Goal: Task Accomplishment & Management: Manage account settings

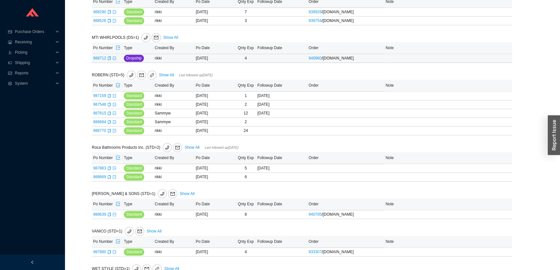
scroll to position [1165, 0]
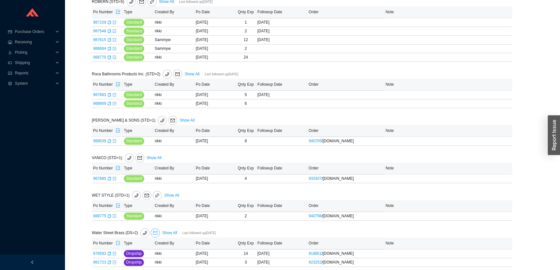
click at [155, 230] on icon "mail" at bounding box center [155, 232] width 5 height 5
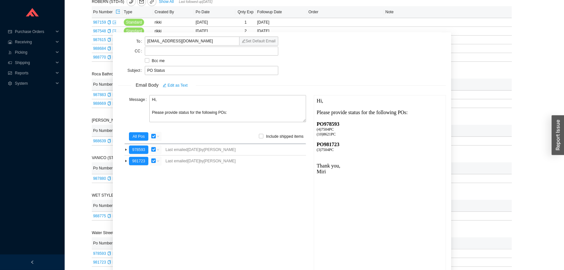
scroll to position [23, 0]
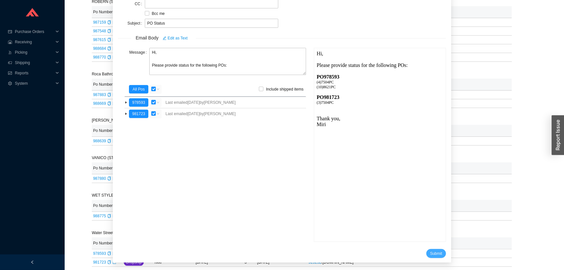
click at [430, 251] on span "Submit" at bounding box center [436, 253] width 12 height 6
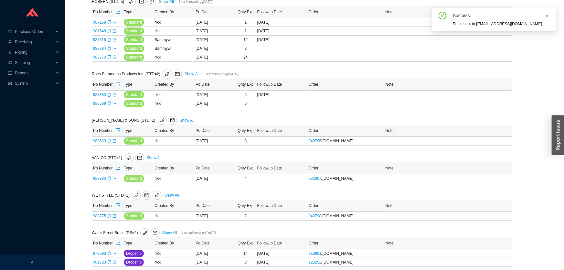
scroll to position [7, 0]
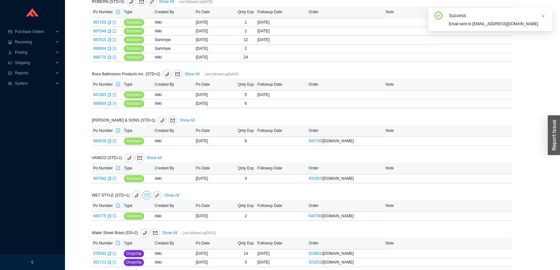
click at [144, 193] on icon "mail" at bounding box center [146, 195] width 5 height 5
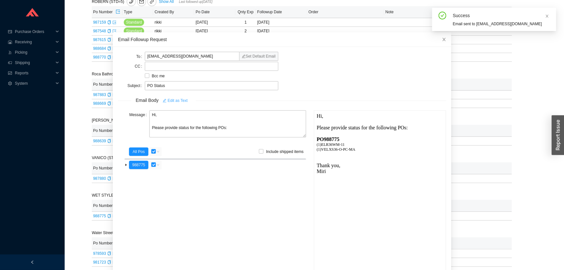
scroll to position [0, 0]
click at [442, 40] on icon "close" at bounding box center [444, 39] width 5 height 5
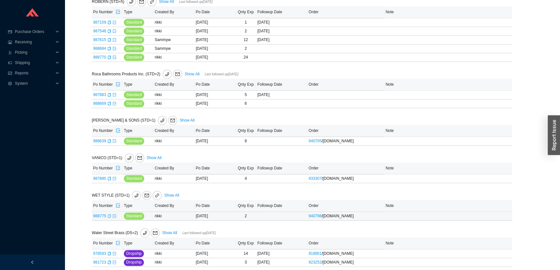
click at [110, 214] on icon "copy" at bounding box center [109, 216] width 4 height 4
click at [143, 194] on button "button" at bounding box center [146, 195] width 9 height 9
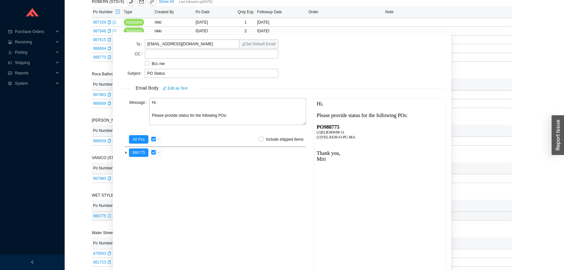
scroll to position [23, 0]
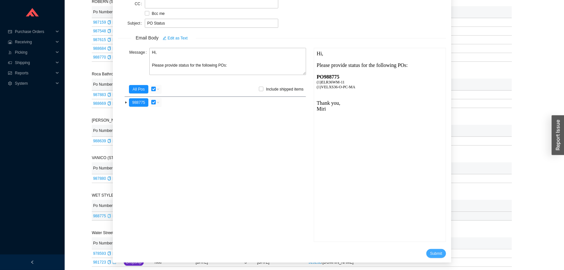
click at [430, 252] on span "Submit" at bounding box center [436, 253] width 12 height 6
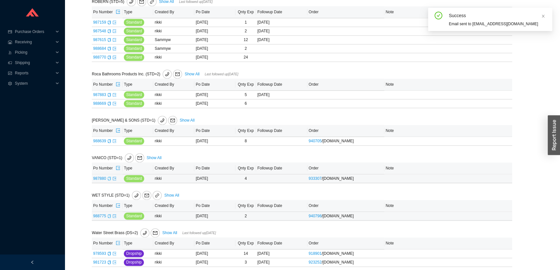
click at [109, 176] on icon "copy" at bounding box center [109, 178] width 4 height 4
click at [113, 176] on icon "export" at bounding box center [114, 178] width 4 height 4
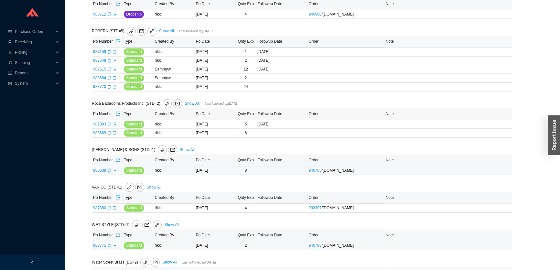
click at [114, 168] on icon "export" at bounding box center [114, 170] width 4 height 4
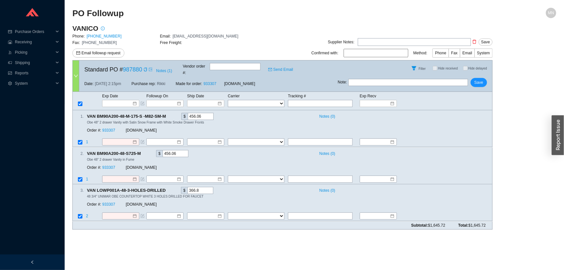
click at [121, 102] on div "Exp Date Followup On Ship Date Carrier Tracking # Exp Recv FedEx UPS ----------…" at bounding box center [282, 101] width 420 height 18
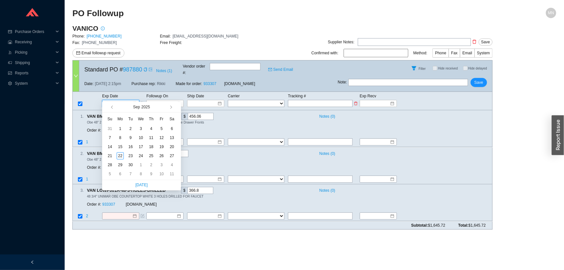
click at [120, 100] on input at bounding box center [118, 103] width 27 height 6
type input "9/6/2025"
click at [169, 109] on button "button" at bounding box center [170, 107] width 6 height 10
type input "11/3/2025"
click at [120, 173] on div "3" at bounding box center [120, 173] width 7 height 7
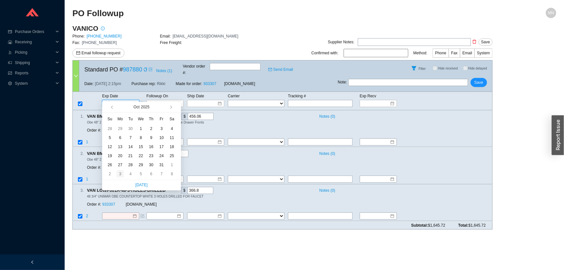
type input "11/3/2025"
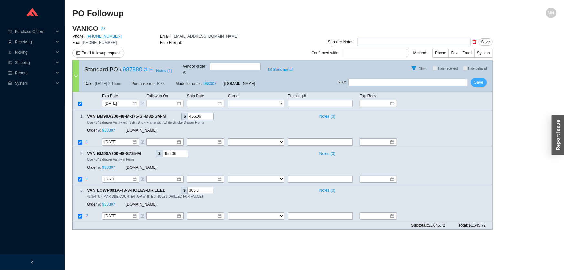
click at [480, 79] on span "Save" at bounding box center [478, 82] width 9 height 6
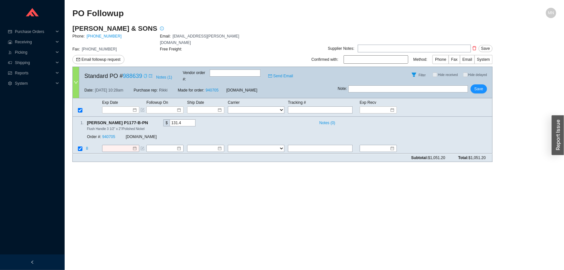
click at [145, 74] on icon "copy" at bounding box center [145, 76] width 4 height 4
click at [121, 107] on input at bounding box center [118, 110] width 27 height 6
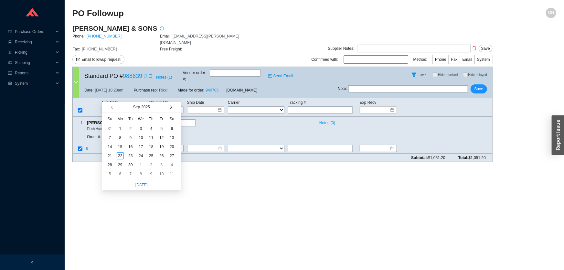
type input "[DATE]"
click at [172, 109] on button "button" at bounding box center [170, 107] width 6 height 10
type input "[DATE]"
click at [159, 147] on div "17" at bounding box center [161, 146] width 7 height 7
type input "[DATE]"
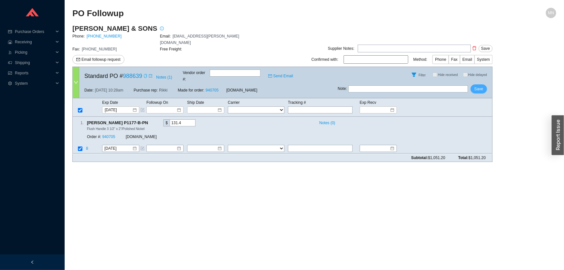
click at [481, 86] on span "Save" at bounding box center [478, 89] width 9 height 6
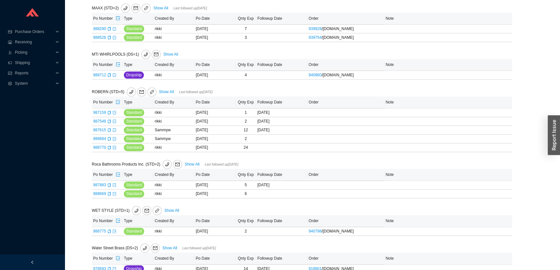
scroll to position [1061, 0]
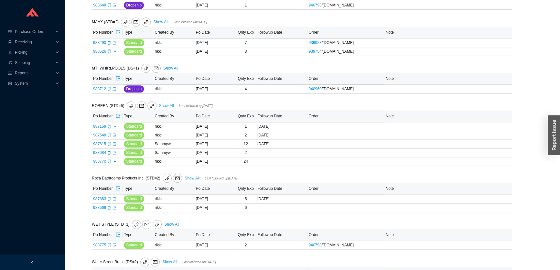
click at [162, 103] on link "Show All" at bounding box center [166, 105] width 15 height 5
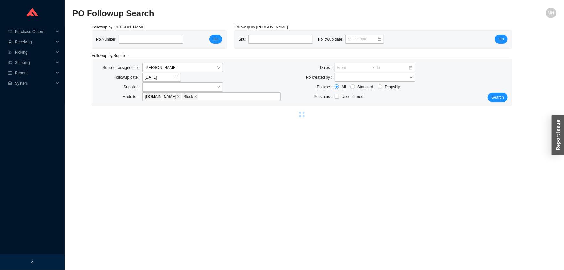
select select "86"
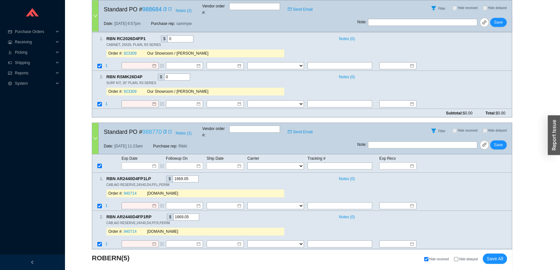
scroll to position [582, 0]
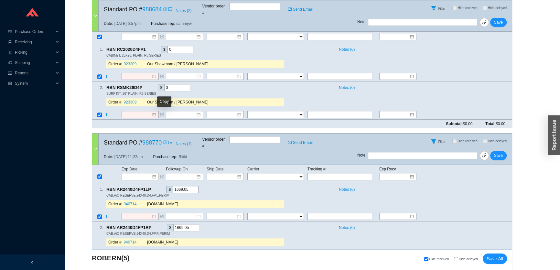
click at [164, 140] on icon "copy" at bounding box center [164, 142] width 3 height 4
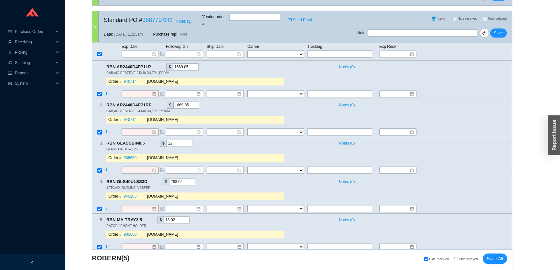
scroll to position [700, 0]
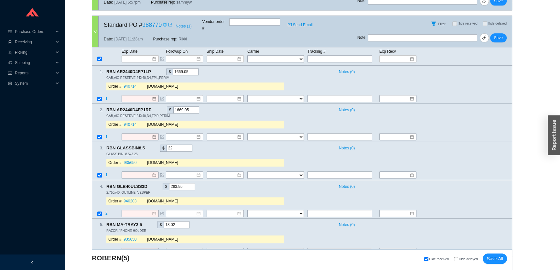
click at [163, 23] on icon "copy" at bounding box center [165, 25] width 4 height 4
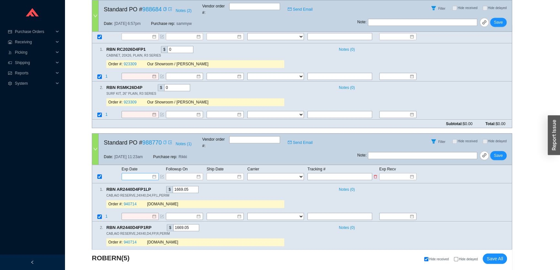
click at [140, 173] on input at bounding box center [137, 176] width 27 height 6
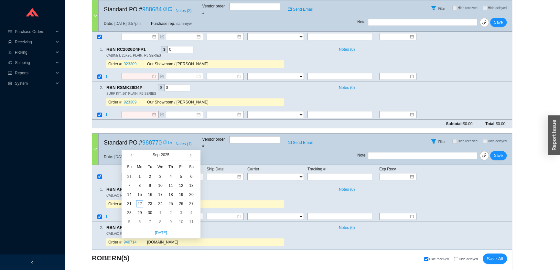
scroll to position [611, 0]
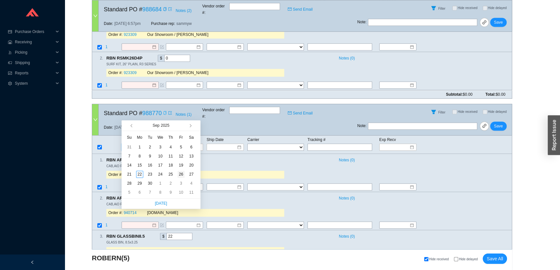
type input "9/26/2025"
click at [181, 173] on div "26" at bounding box center [180, 174] width 7 height 7
type input "9/26/2025"
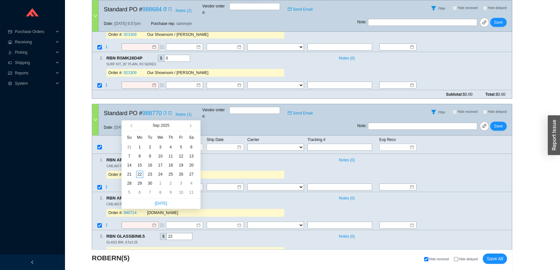
type input "9/26/2025"
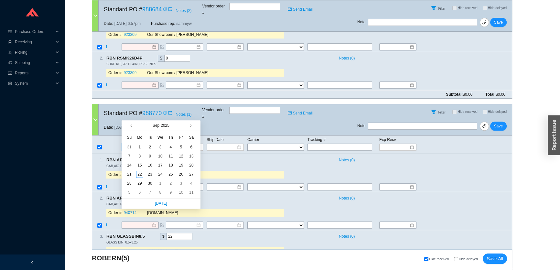
type input "9/26/2025"
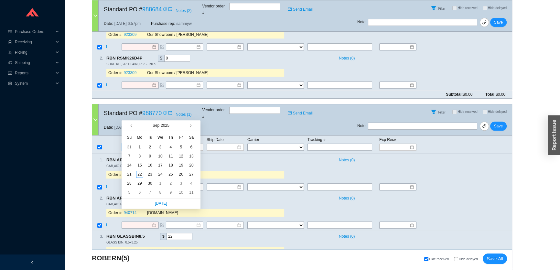
type input "9/26/2025"
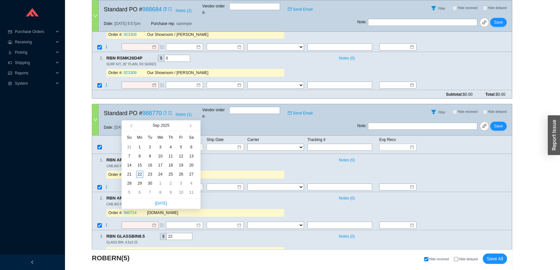
type input "9/26/2025"
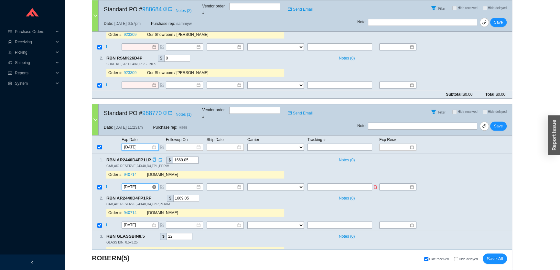
click at [138, 184] on input "9/26/2025" at bounding box center [138, 187] width 28 height 6
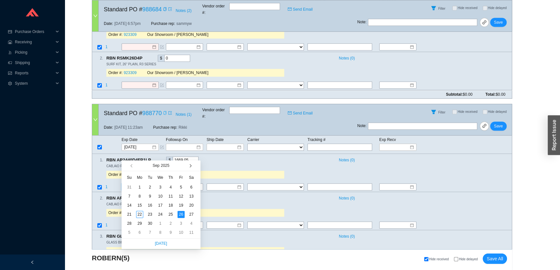
click at [189, 166] on span "button" at bounding box center [189, 165] width 3 height 3
type input "10/3/2025"
click at [181, 189] on div "3" at bounding box center [180, 187] width 7 height 7
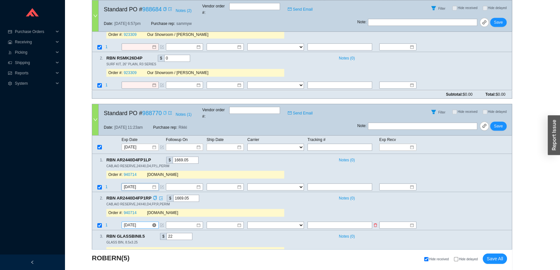
click at [139, 222] on input "9/26/2025" at bounding box center [138, 225] width 28 height 6
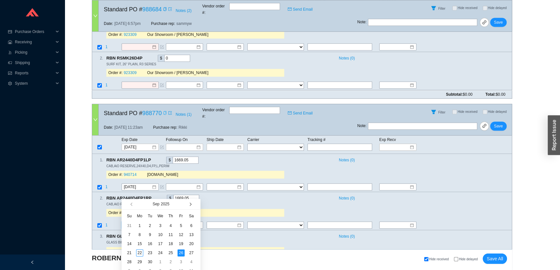
click at [189, 206] on button "button" at bounding box center [189, 204] width 6 height 10
click at [182, 225] on div "3" at bounding box center [180, 225] width 7 height 7
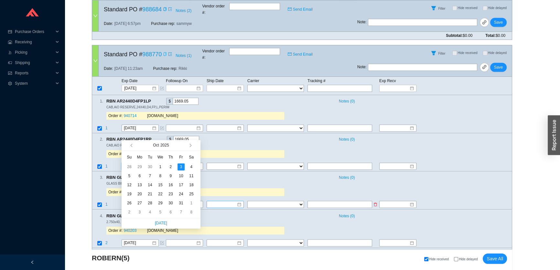
type input "10/3/2025"
click at [241, 181] on div "GLASS BIN, 8.5x3.25" at bounding box center [306, 183] width 400 height 5
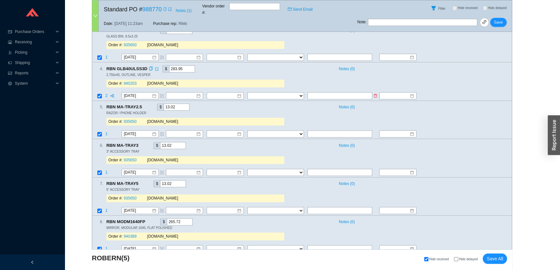
scroll to position [876, 0]
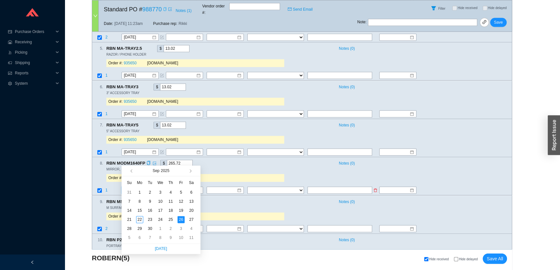
drag, startPoint x: 143, startPoint y: 161, endPoint x: 114, endPoint y: 162, distance: 29.1
click at [114, 186] on tr "1 9/26/2025 FedEx UPS ---------------- 2 Day Transportation INC A&B Freight A. …" at bounding box center [301, 190] width 419 height 9
click at [189, 172] on button "button" at bounding box center [189, 170] width 6 height 10
type input "10/6/2025"
click at [141, 203] on div "6" at bounding box center [139, 201] width 7 height 7
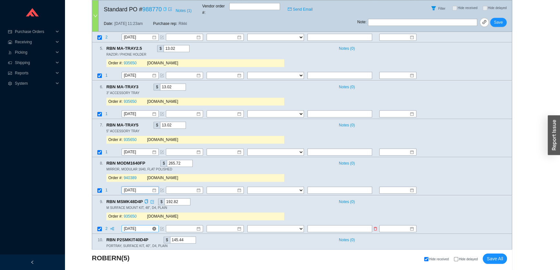
click at [133, 225] on input "9/26/2025" at bounding box center [138, 228] width 28 height 6
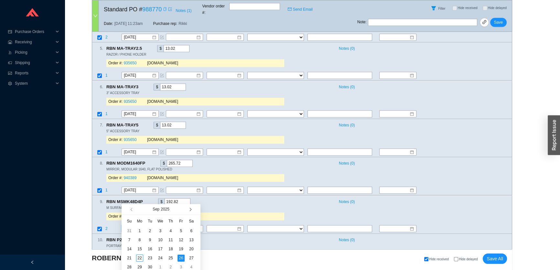
click at [190, 210] on span "button" at bounding box center [189, 208] width 3 height 3
type input "10/6/2025"
click at [142, 240] on div "6" at bounding box center [139, 239] width 7 height 7
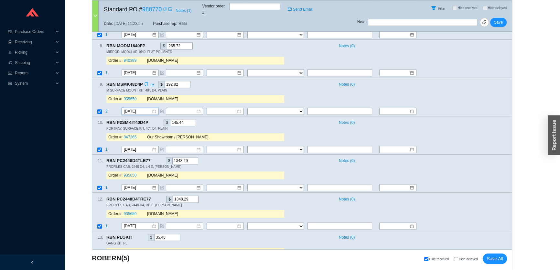
scroll to position [993, 0]
click at [132, 184] on input "9/26/2025" at bounding box center [138, 187] width 28 height 6
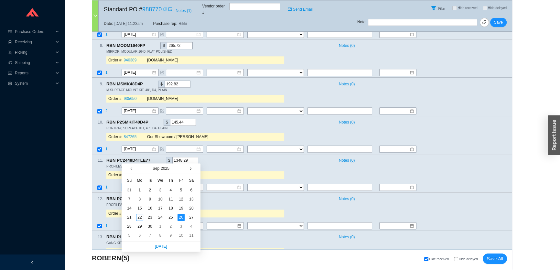
click at [189, 170] on span "button" at bounding box center [189, 168] width 3 height 3
type input "10/6/2025"
click at [140, 200] on div "6" at bounding box center [139, 198] width 7 height 7
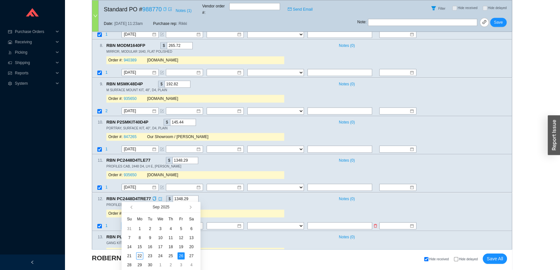
click at [140, 222] on input "9/26/2025" at bounding box center [138, 225] width 28 height 6
click at [189, 208] on span "button" at bounding box center [189, 206] width 3 height 3
type input "10/6/2025"
click at [138, 237] on div "6" at bounding box center [139, 237] width 7 height 7
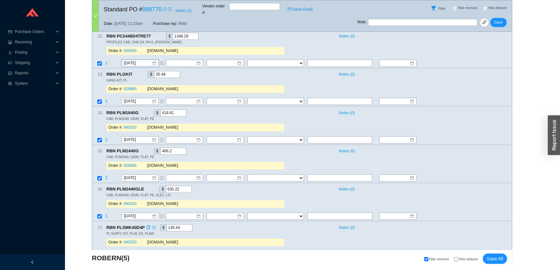
scroll to position [1228, 0]
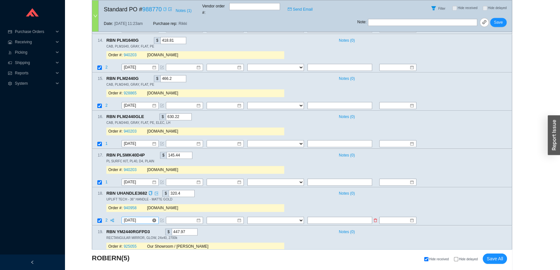
click at [141, 217] on input "9/26/2025" at bounding box center [138, 220] width 28 height 6
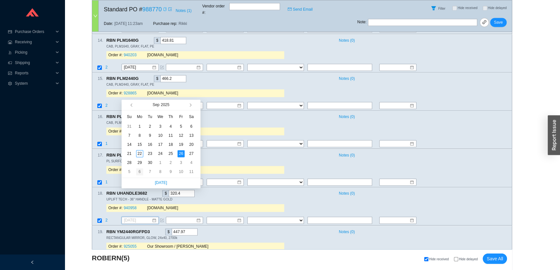
type input "10/6/2025"
click at [140, 170] on div "6" at bounding box center [139, 171] width 7 height 7
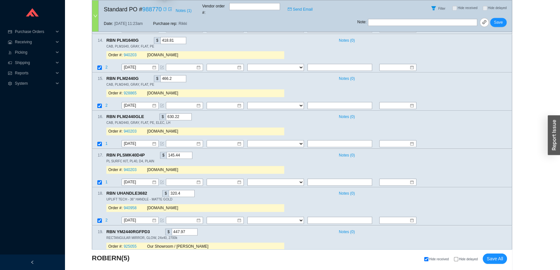
click at [164, 7] on icon "copy" at bounding box center [164, 9] width 3 height 4
click at [497, 19] on span "Save" at bounding box center [498, 22] width 9 height 6
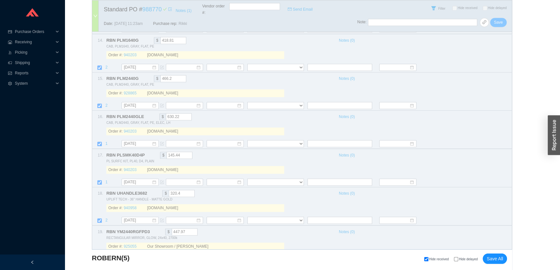
scroll to position [440, 0]
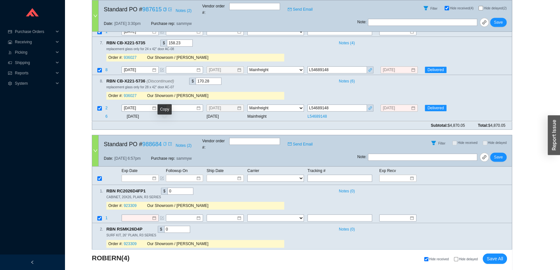
click at [164, 142] on icon "copy" at bounding box center [165, 144] width 4 height 4
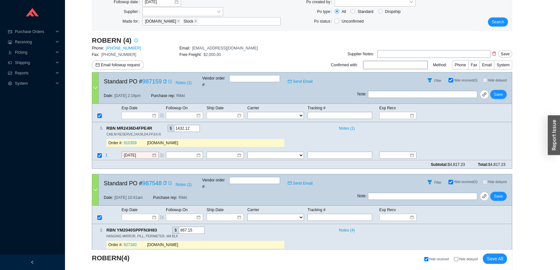
scroll to position [0, 0]
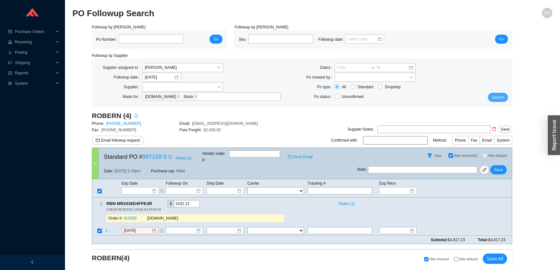
click at [496, 95] on span "Search" at bounding box center [497, 97] width 12 height 6
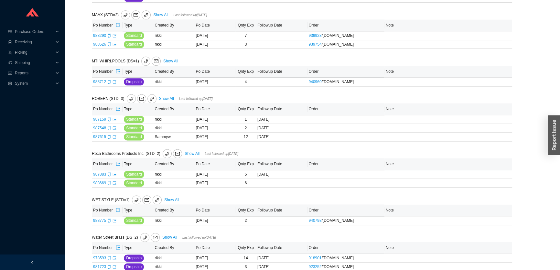
scroll to position [1073, 0]
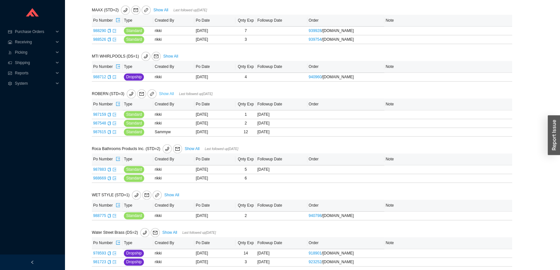
click at [160, 91] on link "Show All" at bounding box center [166, 93] width 15 height 5
select select "86"
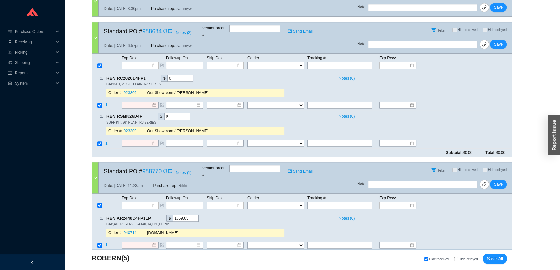
scroll to position [553, 0]
click at [164, 169] on div "Copy" at bounding box center [165, 172] width 4 height 6
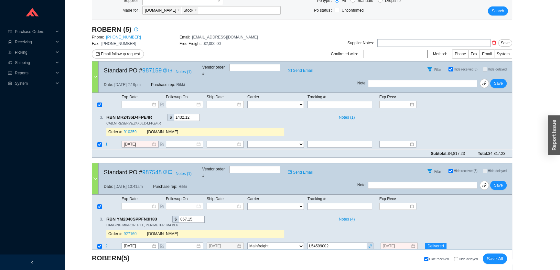
scroll to position [0, 0]
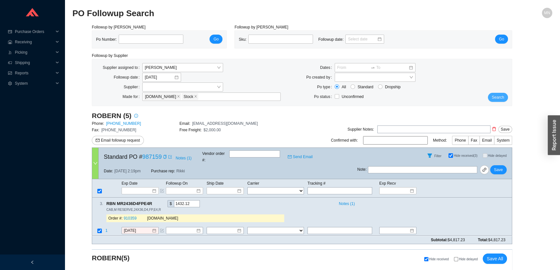
click at [499, 97] on span "Search" at bounding box center [497, 97] width 12 height 6
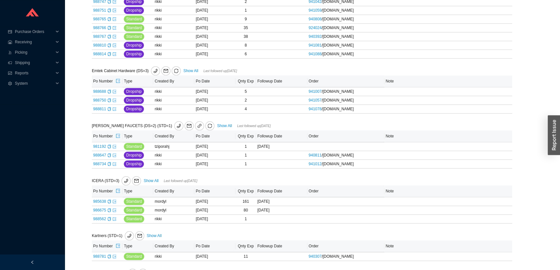
scroll to position [881, 0]
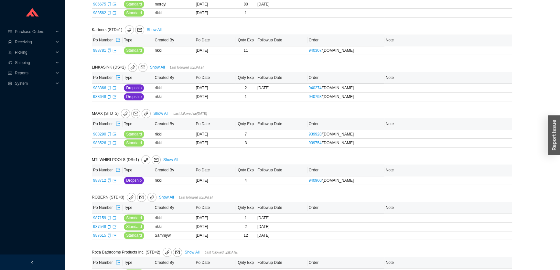
scroll to position [1028, 0]
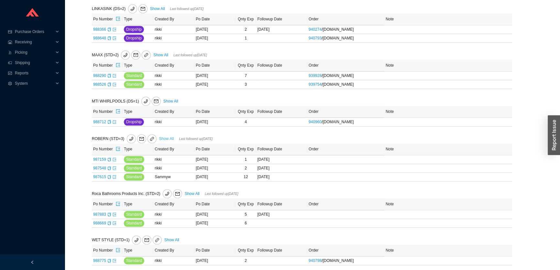
click at [168, 136] on link "Show All" at bounding box center [166, 138] width 15 height 5
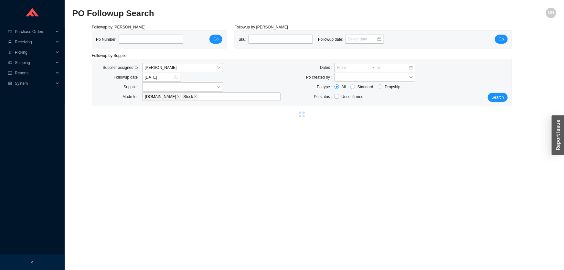
select select "86"
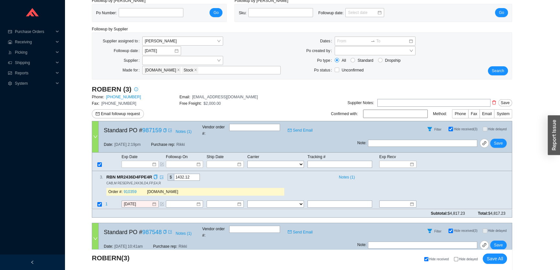
scroll to position [58, 0]
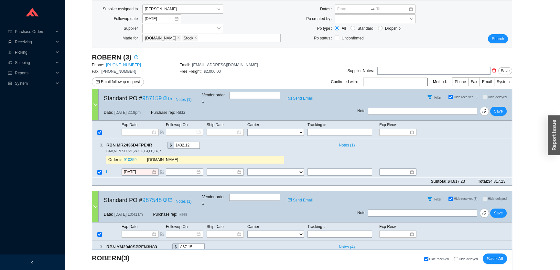
click at [163, 98] on icon "copy" at bounding box center [165, 98] width 4 height 4
click at [153, 143] on icon "copy" at bounding box center [155, 145] width 4 height 4
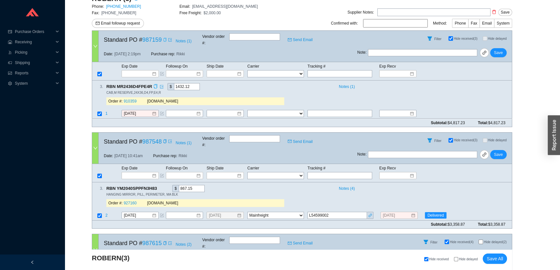
scroll to position [117, 0]
click at [164, 139] on icon "copy" at bounding box center [164, 141] width 3 height 4
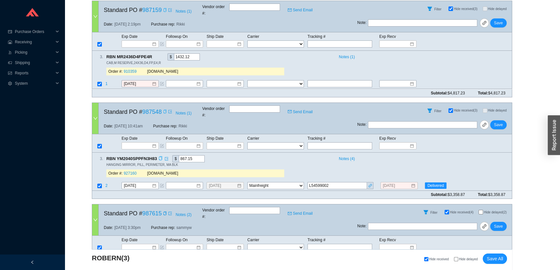
click at [160, 156] on icon "copy" at bounding box center [160, 158] width 4 height 4
click at [376, 184] on icon "delete" at bounding box center [376, 186] width 3 height 4
select select
click at [493, 120] on button "Save" at bounding box center [498, 124] width 16 height 9
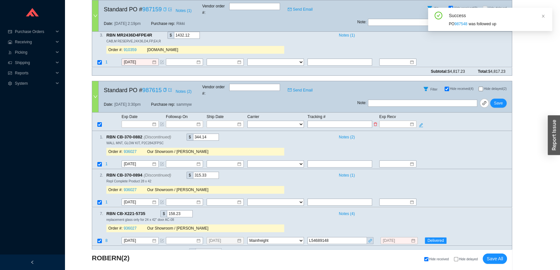
scroll to position [206, 0]
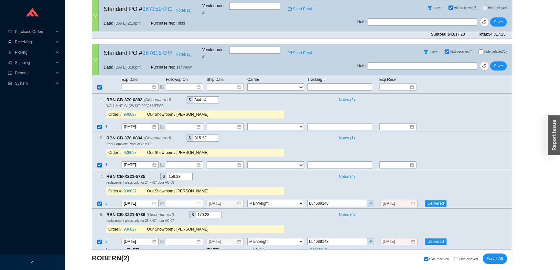
click at [163, 51] on icon "copy" at bounding box center [165, 53] width 4 height 4
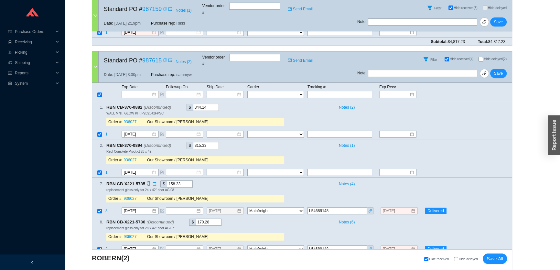
scroll to position [212, 0]
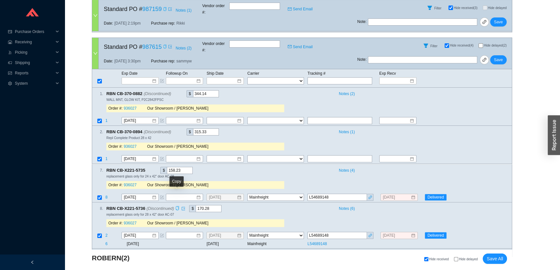
click at [176, 206] on icon "copy" at bounding box center [177, 208] width 4 height 4
click at [375, 233] on icon "delete" at bounding box center [377, 235] width 4 height 4
select select
click at [376, 195] on icon "delete" at bounding box center [376, 197] width 3 height 4
select select
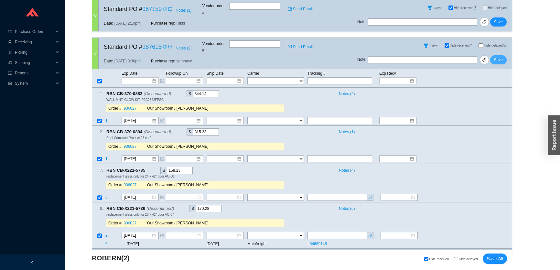
click at [499, 57] on span "Save" at bounding box center [498, 60] width 9 height 6
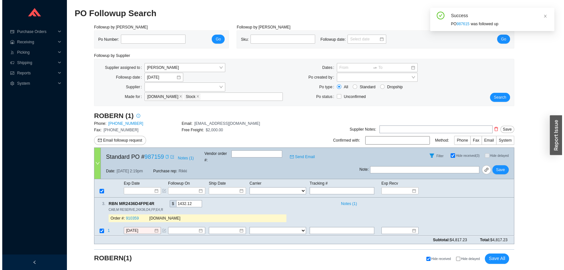
scroll to position [0, 0]
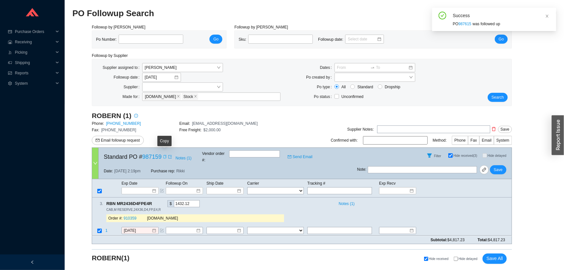
click at [164, 156] on icon "copy" at bounding box center [165, 157] width 4 height 4
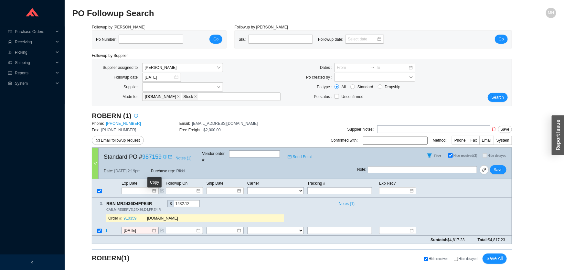
click at [154, 201] on icon "copy" at bounding box center [155, 203] width 4 height 4
click at [134, 215] on div "Order #: 910359" at bounding box center [127, 218] width 39 height 6
click at [132, 216] on link "910359" at bounding box center [129, 218] width 13 height 5
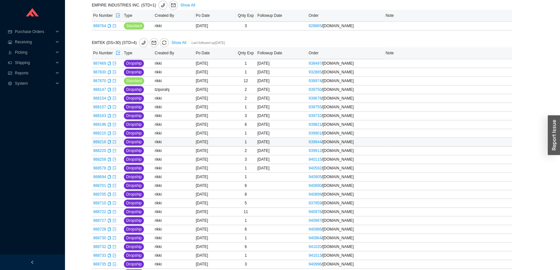
scroll to position [411, 0]
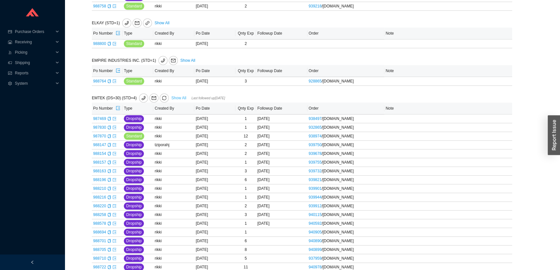
click at [178, 96] on link "Show All" at bounding box center [178, 98] width 15 height 5
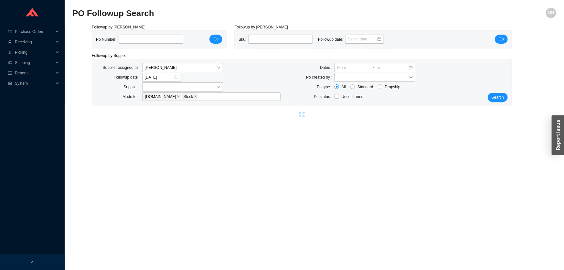
select select "2"
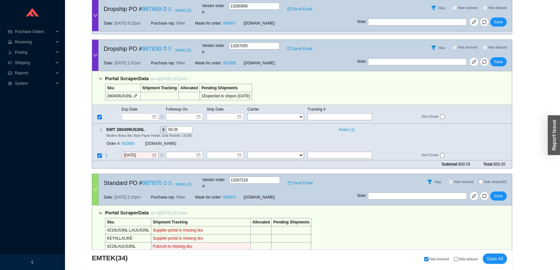
scroll to position [264, 0]
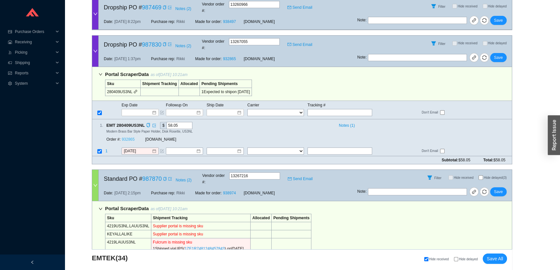
click at [130, 137] on link "932865" at bounding box center [127, 139] width 13 height 5
click at [165, 42] on icon "copy" at bounding box center [164, 44] width 3 height 4
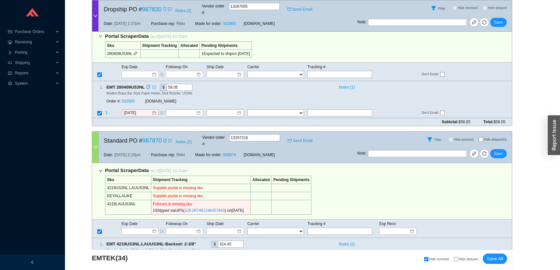
scroll to position [382, 0]
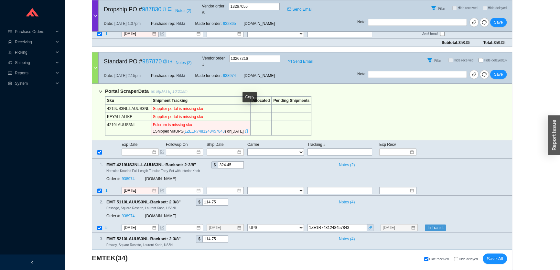
click at [248, 129] on icon "copy" at bounding box center [247, 131] width 4 height 4
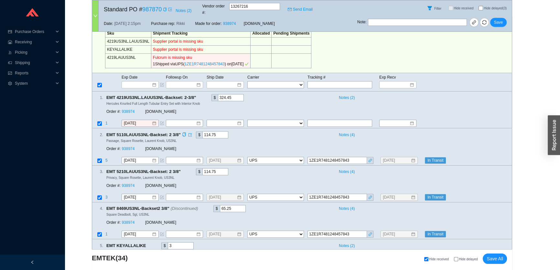
scroll to position [499, 0]
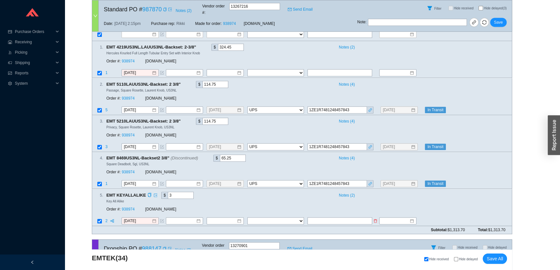
click at [337, 217] on input "text" at bounding box center [339, 220] width 65 height 7
paste input "1ZE1R7481248457843"
type input "9/19/2025"
type input "1ZE1R7481248457843"
type input "9/30/2025"
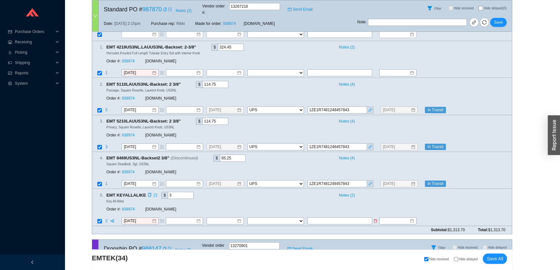
select select "2"
type input "1ZE1R7481248457843"
click at [497, 19] on span "Save" at bounding box center [498, 22] width 9 height 6
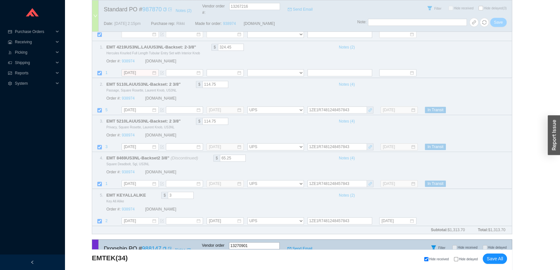
select select "2"
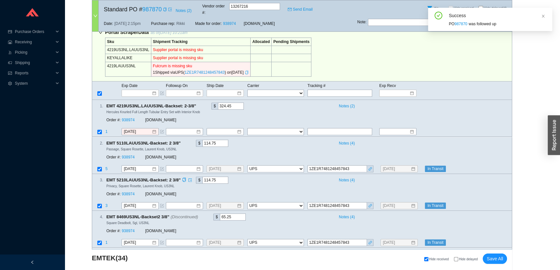
scroll to position [411, 0]
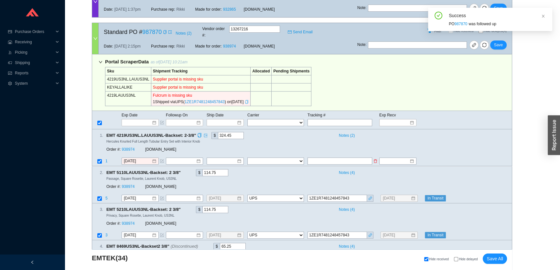
click at [333, 158] on input "text" at bounding box center [339, 161] width 65 height 7
paste input "1ZE1R7481248457843"
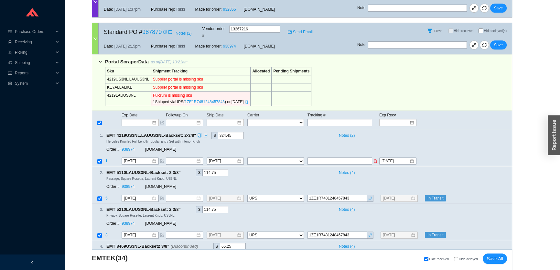
type input "9/19/2025"
select select "2"
type input "1ZE1R7481248457843"
type input "9/30/2025"
type input "1ZE1R7481248457843"
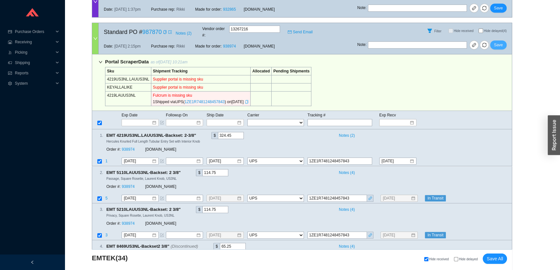
click at [502, 40] on button "Save" at bounding box center [498, 44] width 16 height 9
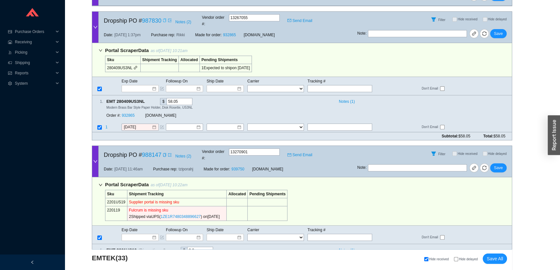
scroll to position [206, 0]
